Goal: Task Accomplishment & Management: Manage account settings

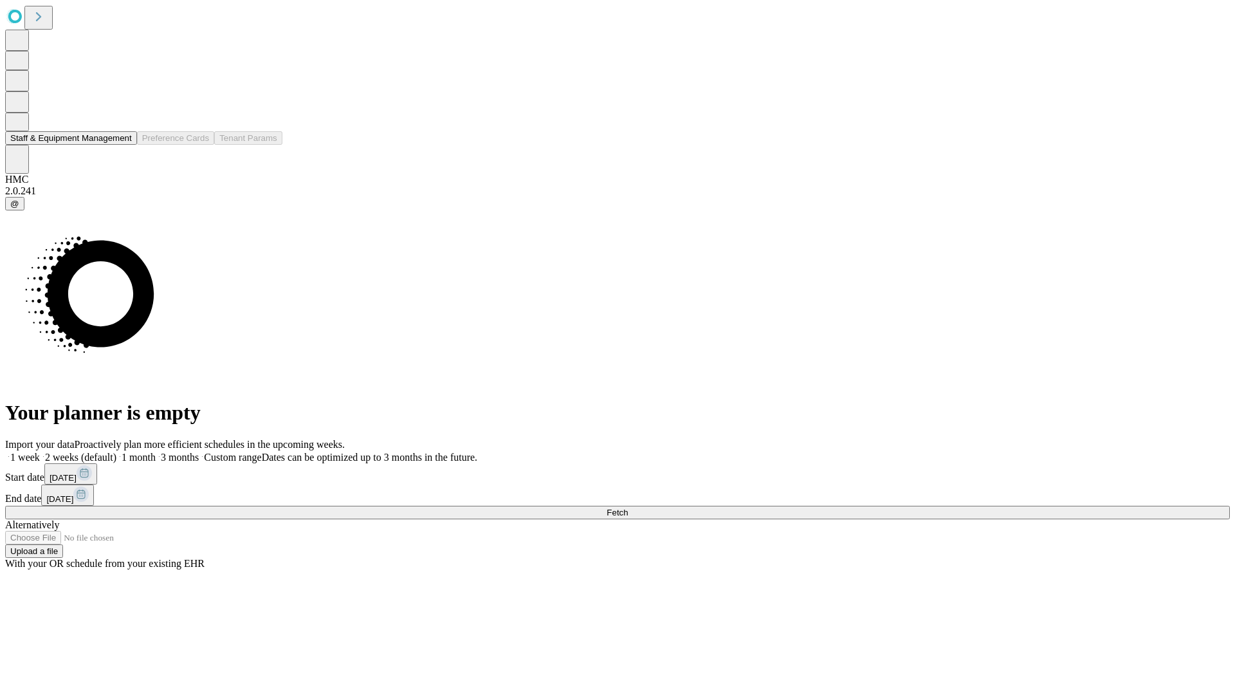
click at [123, 145] on button "Staff & Equipment Management" at bounding box center [71, 138] width 132 height 14
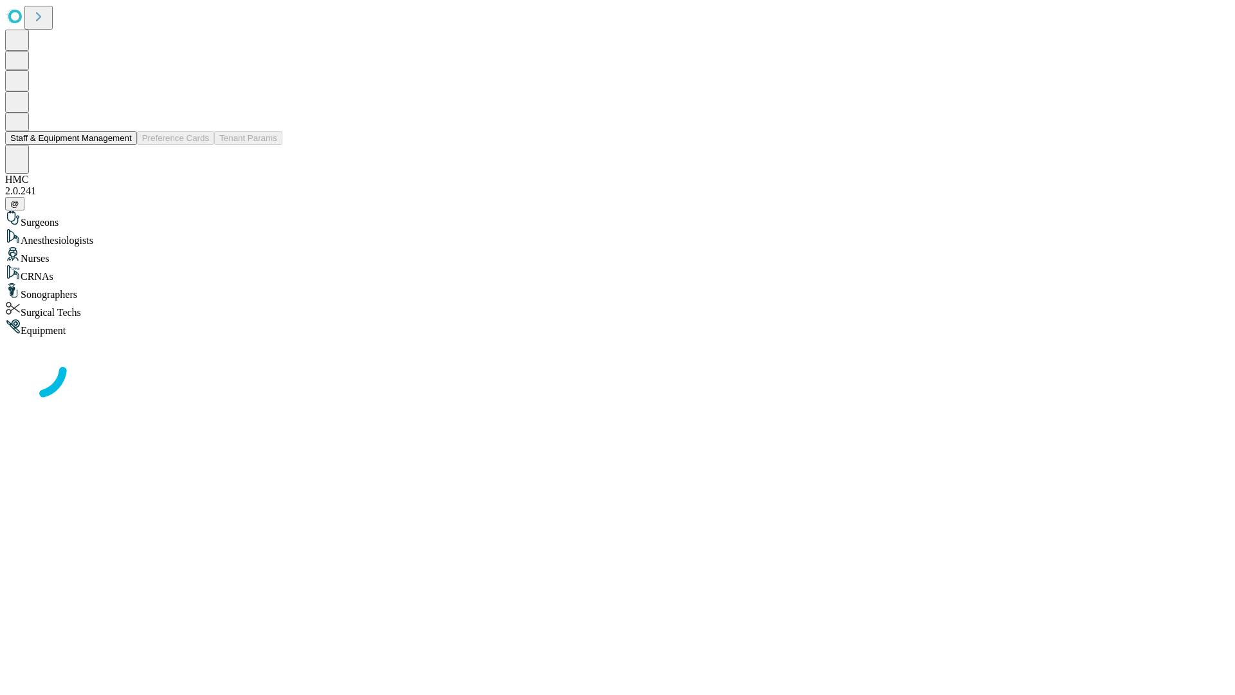
click at [123, 145] on button "Staff & Equipment Management" at bounding box center [71, 138] width 132 height 14
